Goal: Task Accomplishment & Management: Complete application form

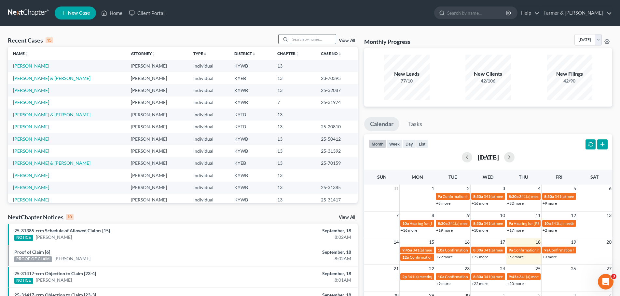
click at [304, 40] on input "search" at bounding box center [313, 38] width 46 height 9
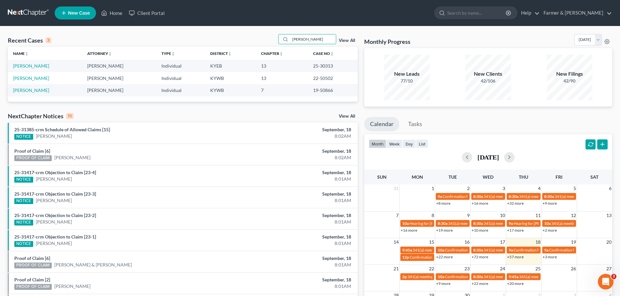
type input "[PERSON_NAME]"
click at [29, 71] on td "[PERSON_NAME]" at bounding box center [45, 66] width 74 height 12
click at [30, 67] on link "[PERSON_NAME]" at bounding box center [31, 66] width 36 height 6
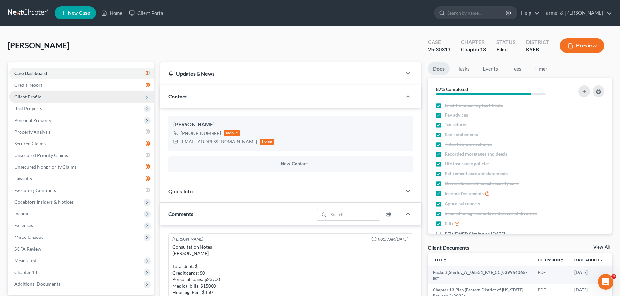
scroll to position [309, 0]
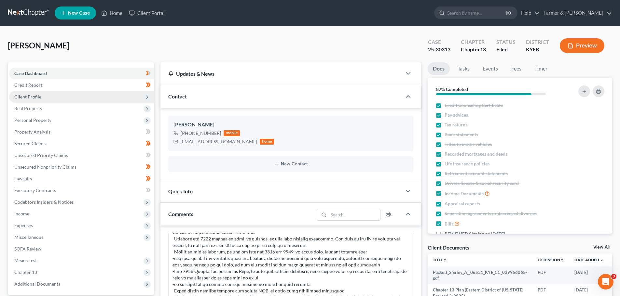
click at [32, 97] on span "Client Profile" at bounding box center [27, 97] width 27 height 6
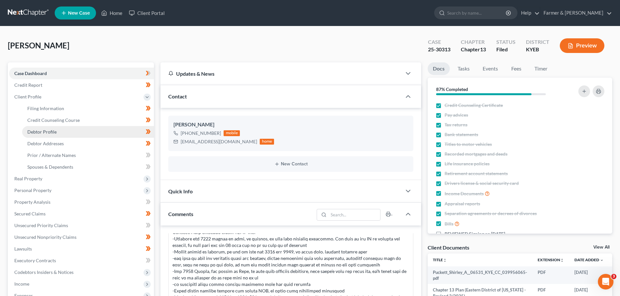
click at [45, 132] on span "Debtor Profile" at bounding box center [41, 132] width 29 height 6
select select "2"
select select "0"
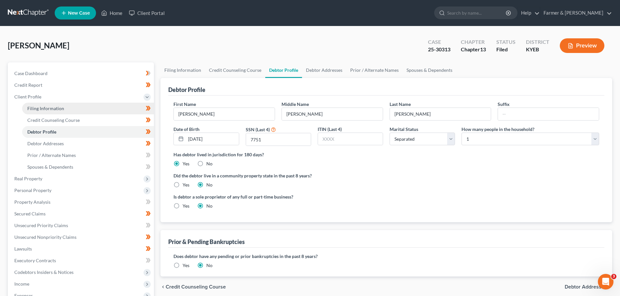
click at [43, 109] on span "Filing Information" at bounding box center [45, 109] width 37 height 6
select select "1"
select select "0"
select select "3"
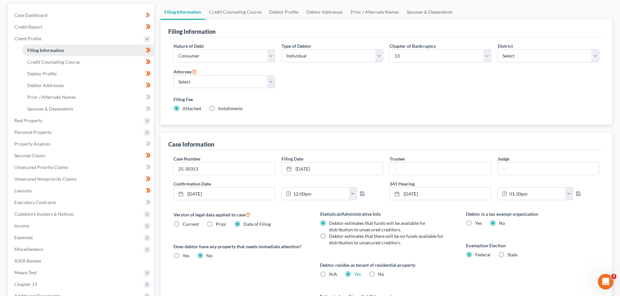
scroll to position [65, 0]
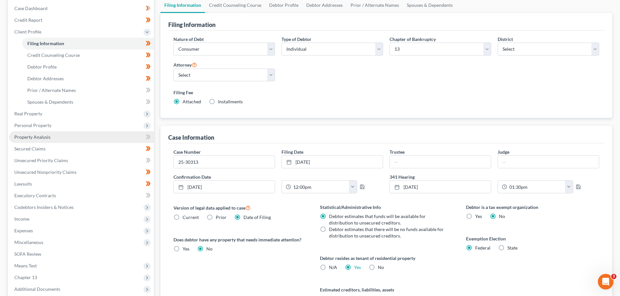
click at [42, 139] on span "Property Analysis" at bounding box center [32, 137] width 36 height 6
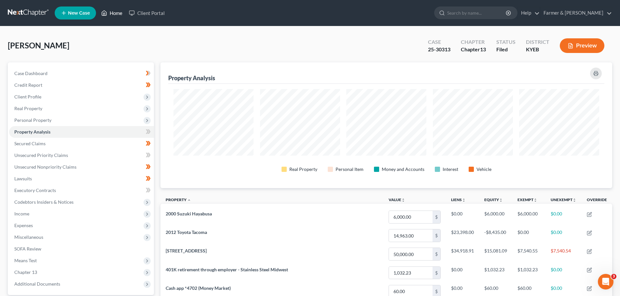
click at [114, 14] on link "Home" at bounding box center [112, 13] width 28 height 12
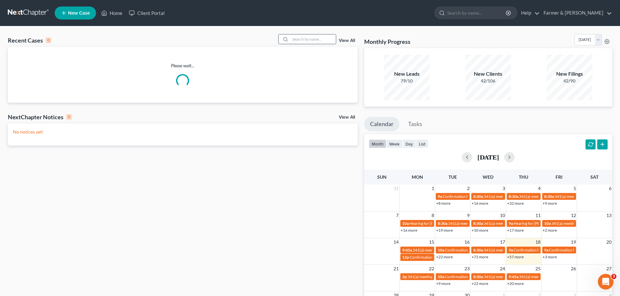
click at [297, 37] on input "search" at bounding box center [313, 38] width 46 height 9
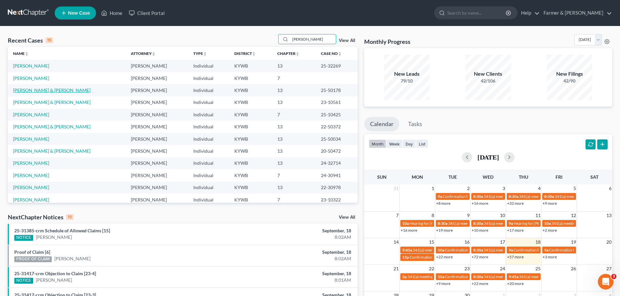
type input "[PERSON_NAME]"
click at [32, 88] on link "[PERSON_NAME] & [PERSON_NAME]" at bounding box center [51, 90] width 77 height 6
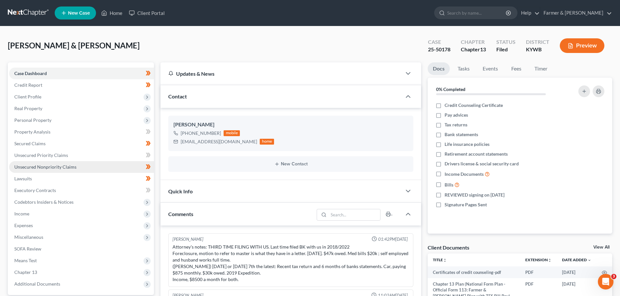
scroll to position [205, 0]
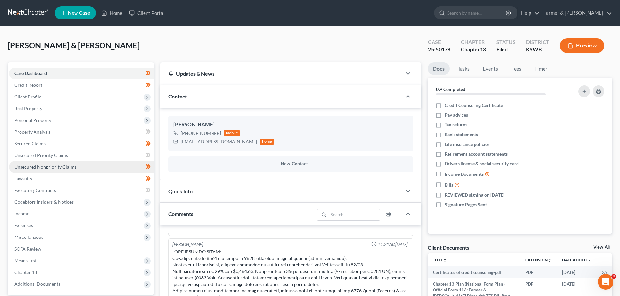
click at [55, 163] on link "Unsecured Nonpriority Claims" at bounding box center [81, 167] width 145 height 12
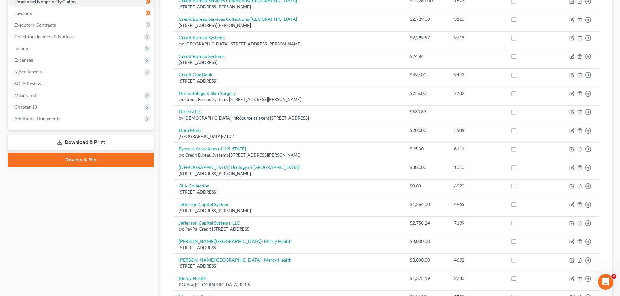
scroll to position [228, 0]
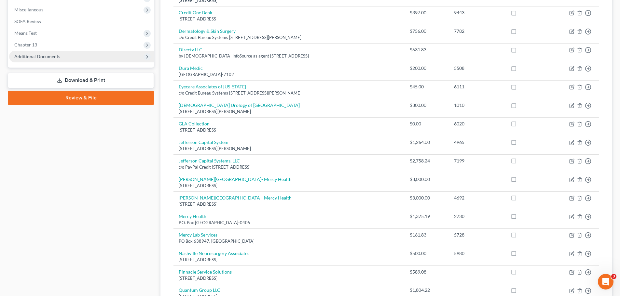
click at [148, 56] on icon at bounding box center [146, 56] width 5 height 5
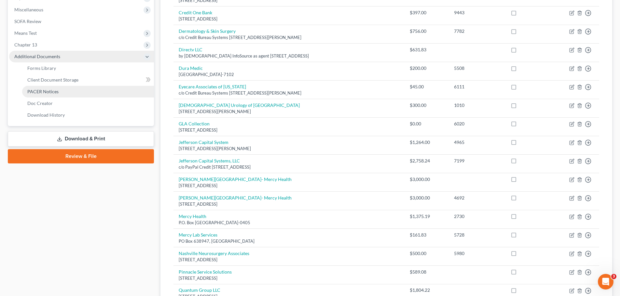
click at [41, 91] on span "PACER Notices" at bounding box center [42, 92] width 31 height 6
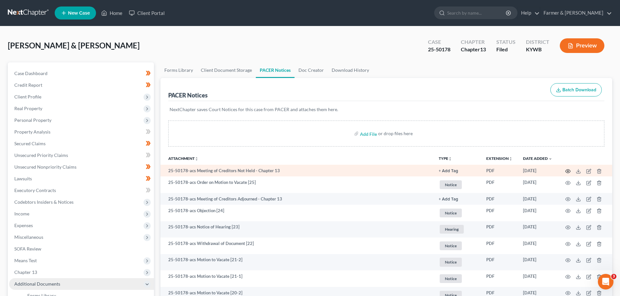
click at [568, 172] on circle "button" at bounding box center [567, 171] width 1 height 1
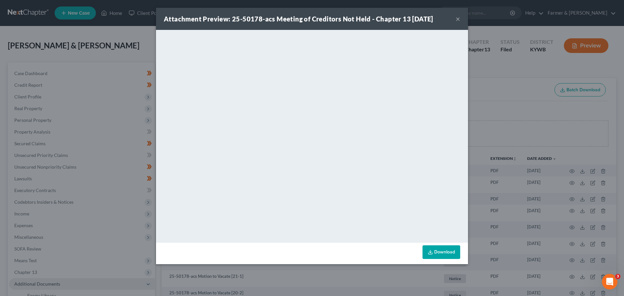
click at [460, 18] on button "×" at bounding box center [458, 19] width 5 height 8
